Goal: Find specific page/section: Find specific page/section

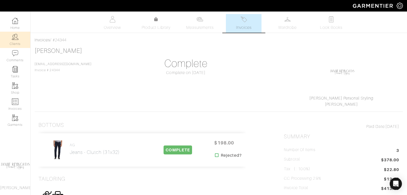
click at [15, 40] on link "Clients" at bounding box center [15, 40] width 30 height 16
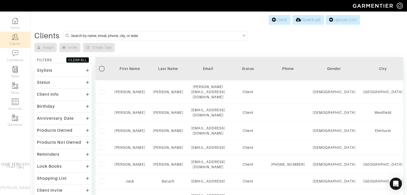
click at [104, 34] on input at bounding box center [156, 35] width 171 height 6
type input "hendrie"
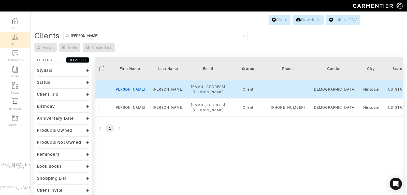
click at [132, 87] on link "Jeanne" at bounding box center [130, 89] width 31 height 4
